Goal: Task Accomplishment & Management: Manage account settings

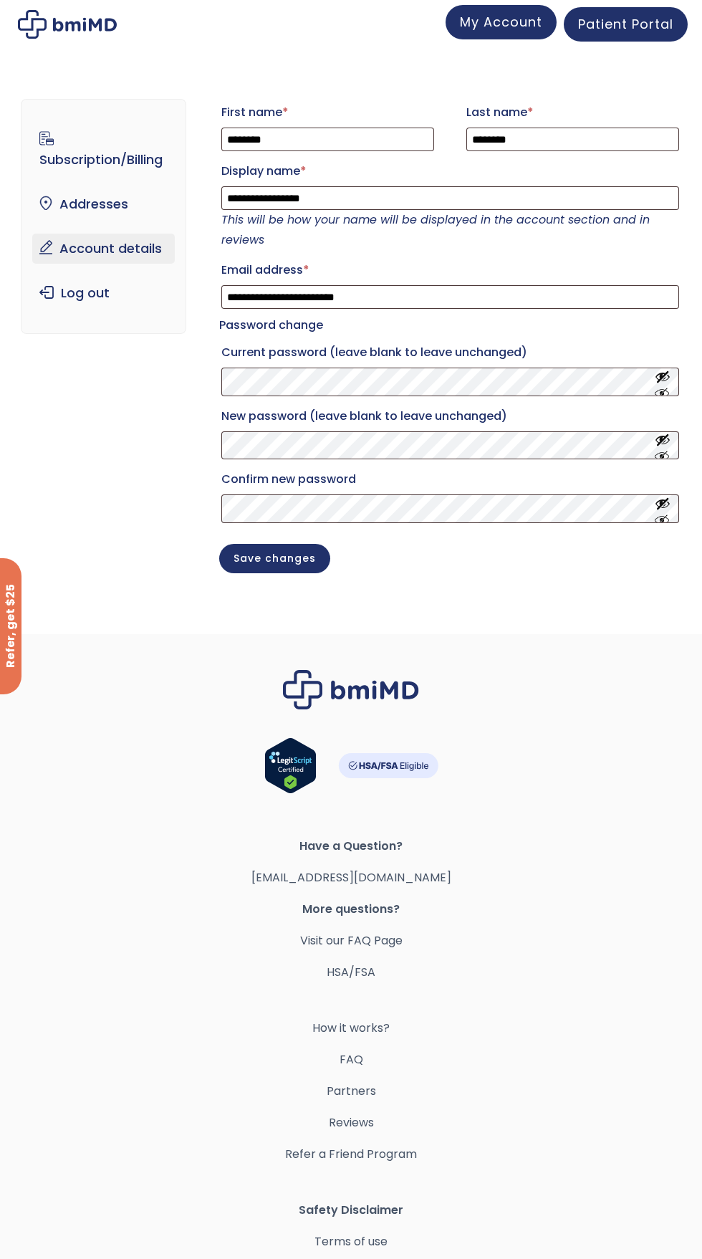
click at [489, 29] on span "My Account" at bounding box center [501, 22] width 82 height 18
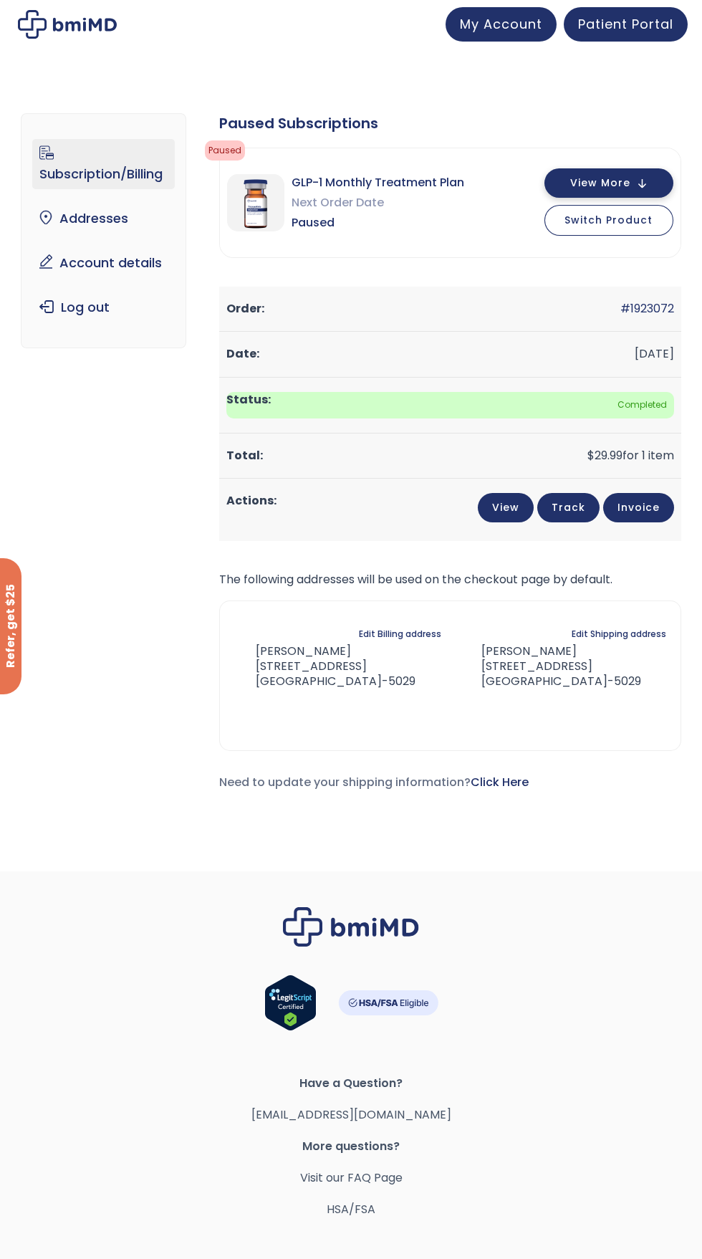
click at [609, 173] on button "View More" at bounding box center [609, 182] width 129 height 29
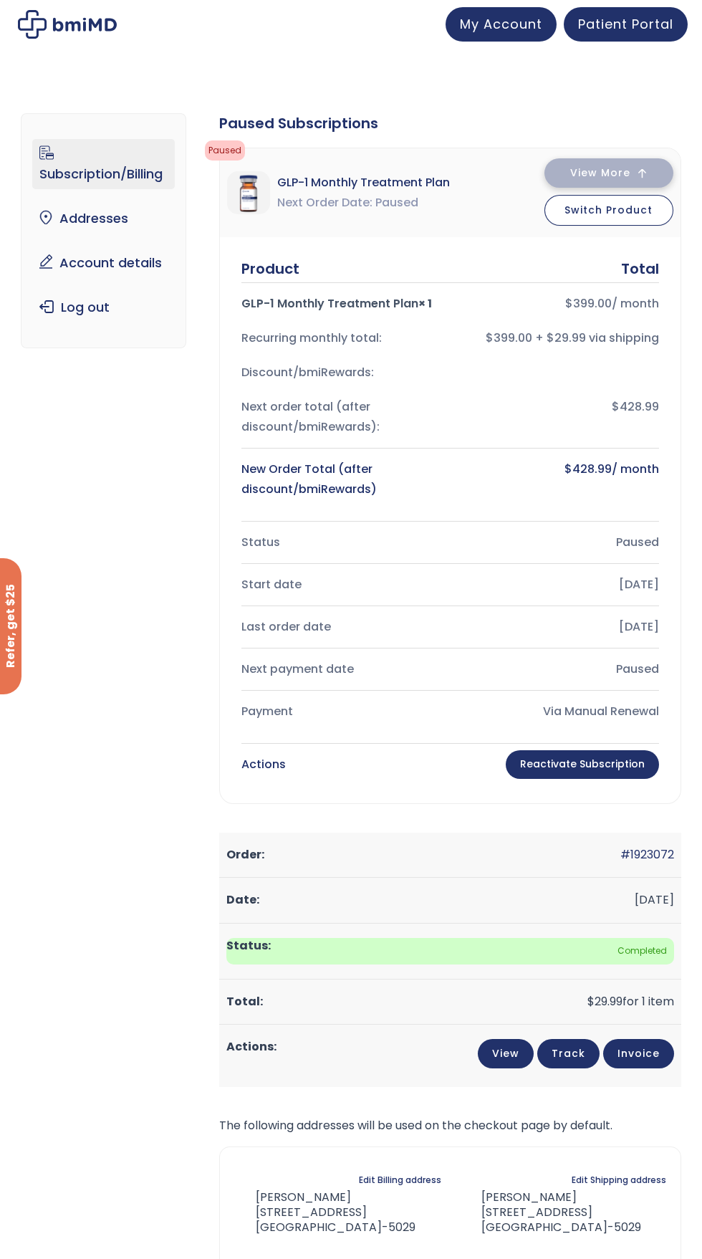
click at [585, 163] on button "View More" at bounding box center [609, 172] width 129 height 29
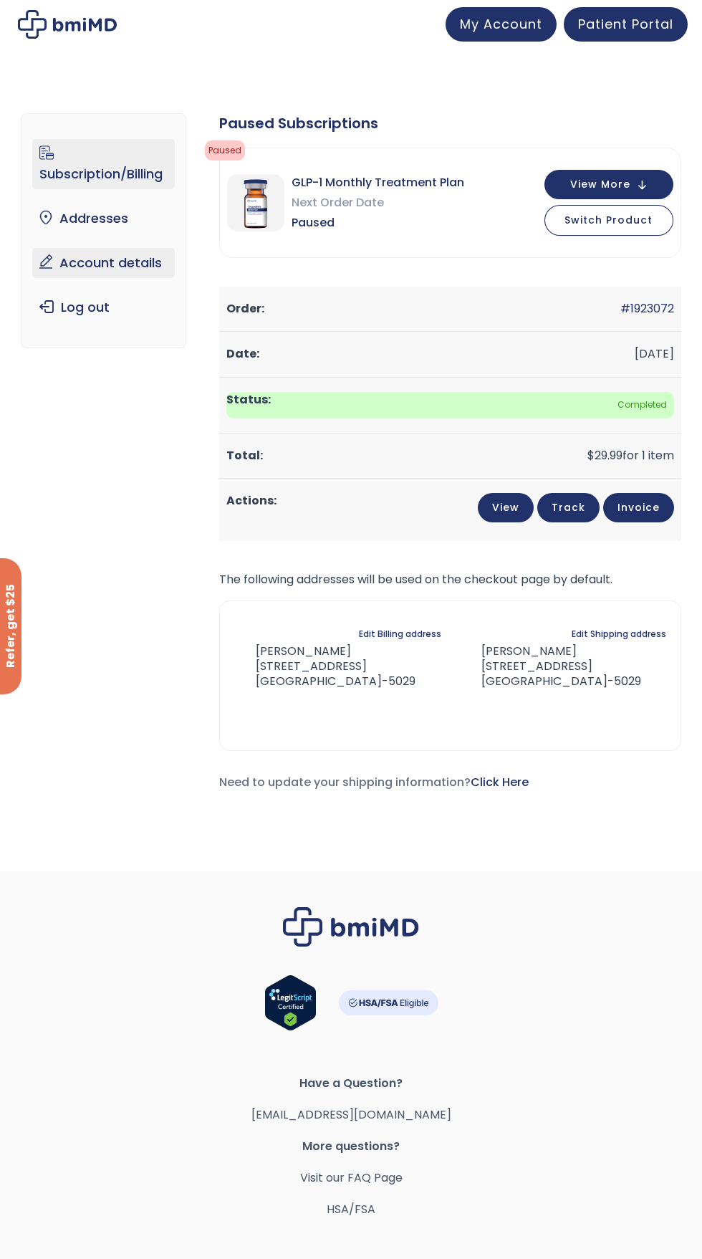
click at [84, 264] on link "Account details" at bounding box center [103, 263] width 142 height 30
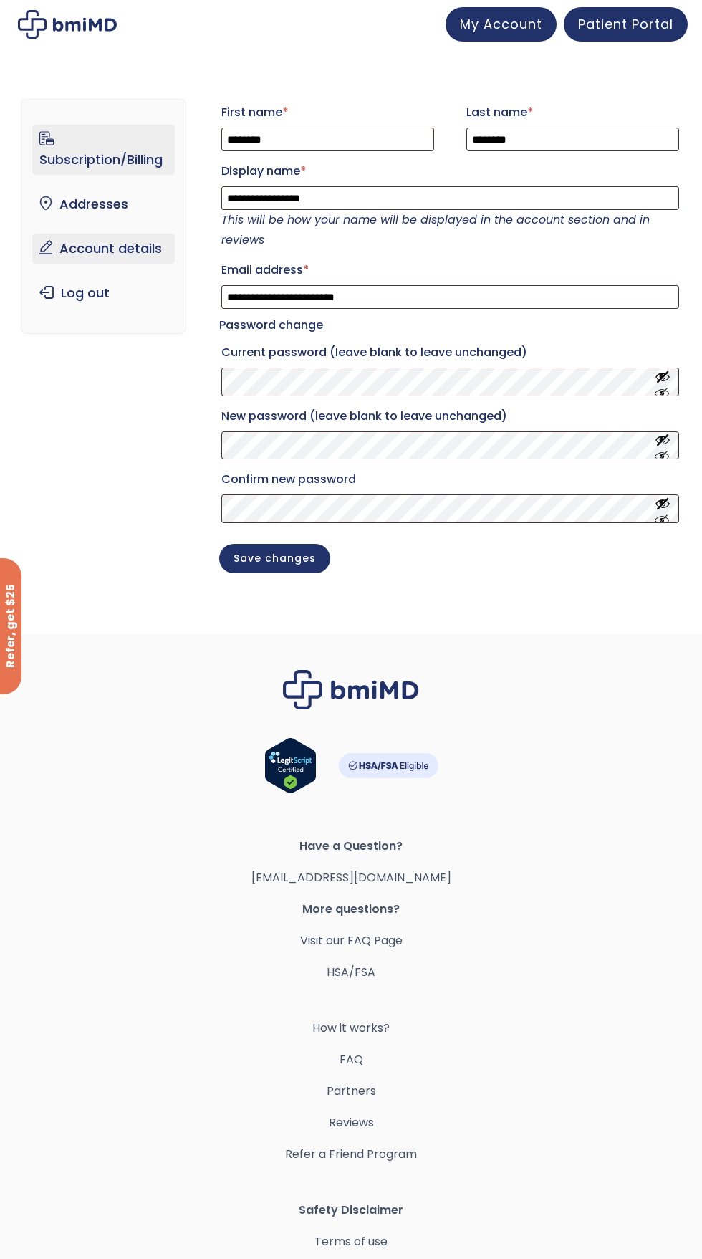
click at [83, 158] on link "Subscription/Billing" at bounding box center [103, 150] width 142 height 50
